Goal: Consume media (video, audio): Consume media (video, audio)

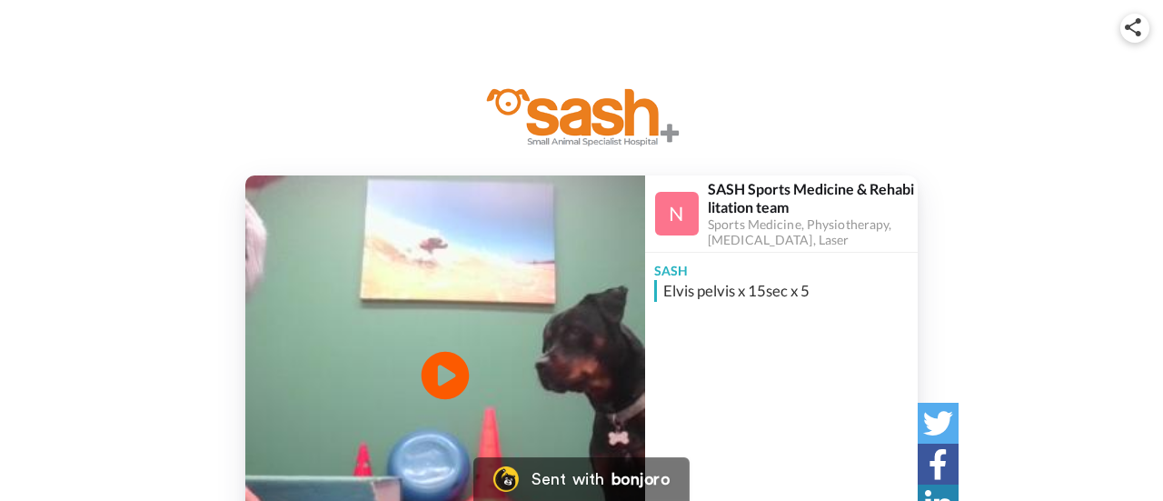
click at [447, 380] on icon "Play/Pause" at bounding box center [446, 376] width 48 height 86
click at [1047, 258] on div "Play/Pause 0:00 / 0:47 SASH Sports Medicine & Rehabilitation team Sports Medici…" at bounding box center [581, 375] width 1163 height 400
click at [1054, 254] on div "Play/Pause 0:00 / 0:47 SASH Sports Medicine & Rehabilitation team Sports Medici…" at bounding box center [581, 375] width 1163 height 400
click at [452, 380] on icon "Play/Pause" at bounding box center [446, 376] width 48 height 86
click at [450, 382] on icon "Play/Pause" at bounding box center [446, 376] width 48 height 86
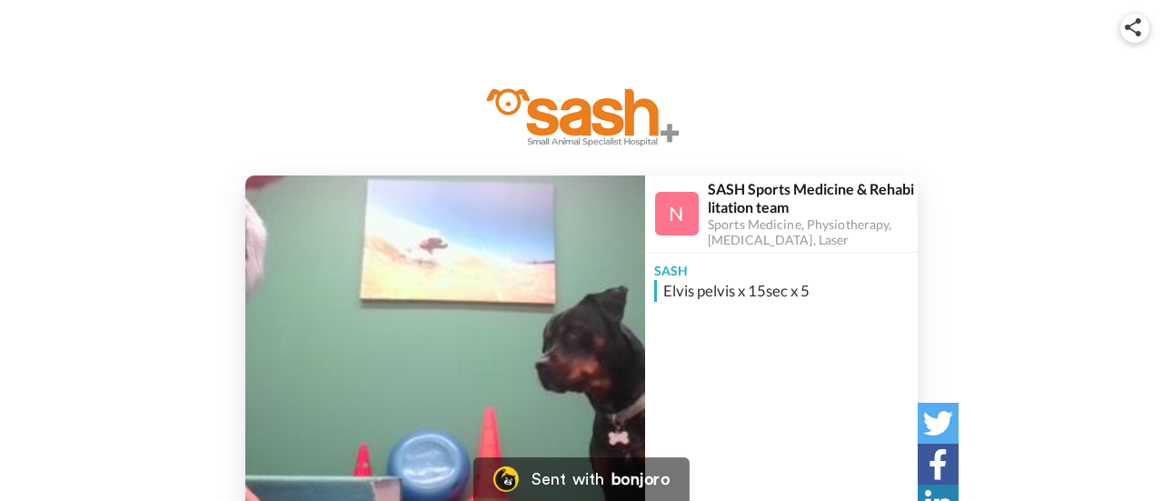
click at [1019, 232] on div "Play/Pause 0:03 / 0:47 SASH Sports Medicine & Rehabilitation team Sports Medici…" at bounding box center [581, 375] width 1163 height 400
click at [454, 375] on icon "Play/Pause" at bounding box center [446, 376] width 48 height 86
click at [453, 378] on icon at bounding box center [446, 376] width 48 height 48
click at [731, 382] on div "SASH [PERSON_NAME] pelvis x 15sec x 5" at bounding box center [781, 389] width 273 height 273
